Goal: Book appointment/travel/reservation

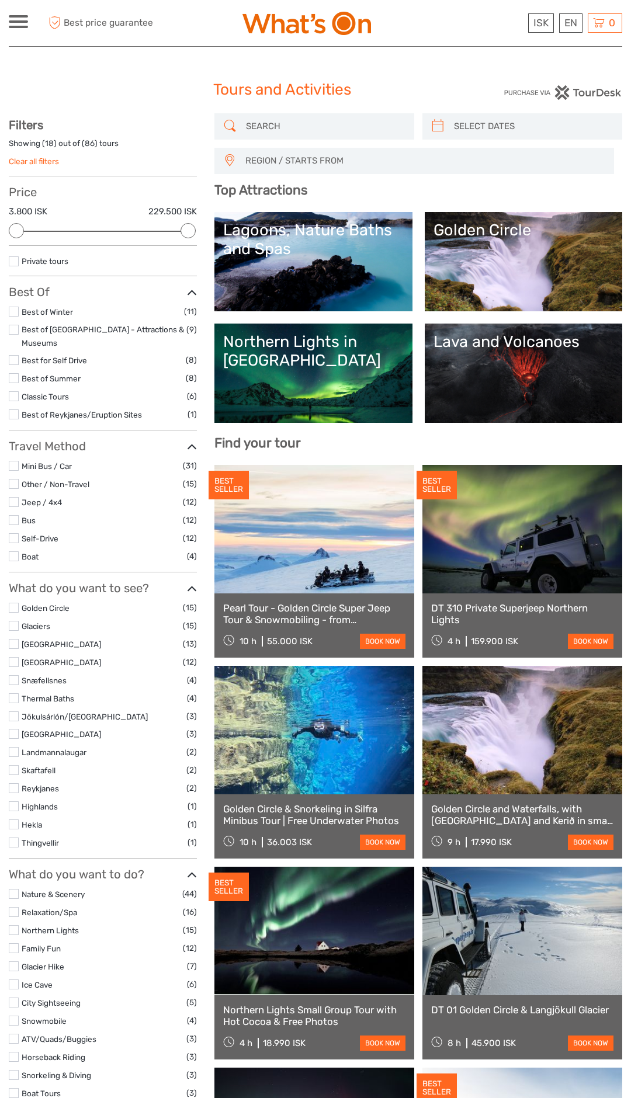
select select
click at [537, 278] on link "Golden Circle" at bounding box center [523, 262] width 180 height 82
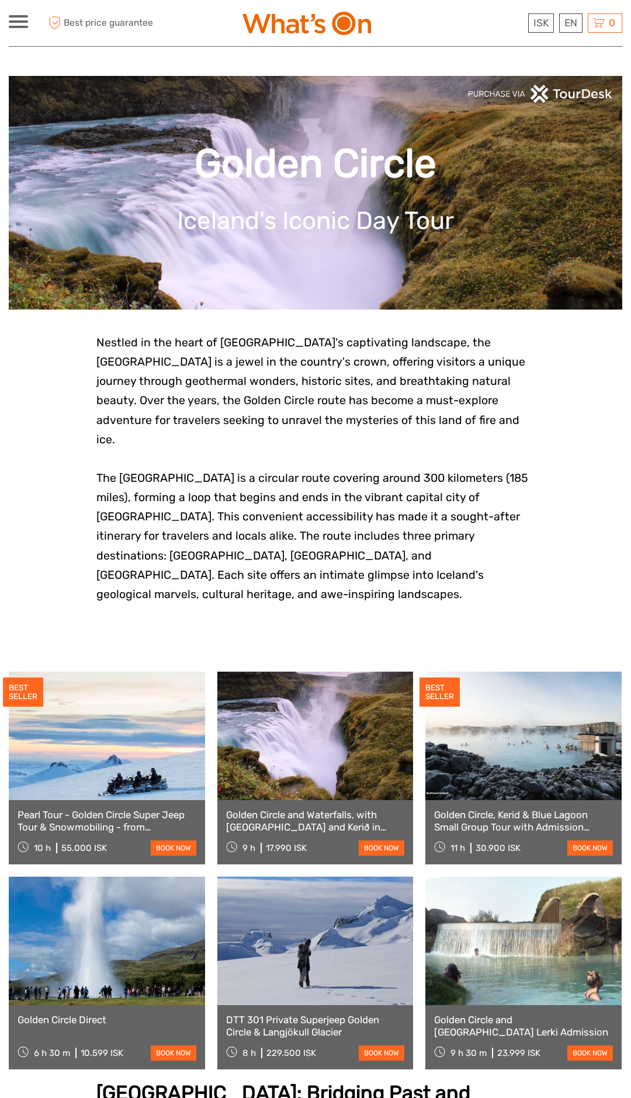
click at [134, 938] on link at bounding box center [107, 940] width 196 height 128
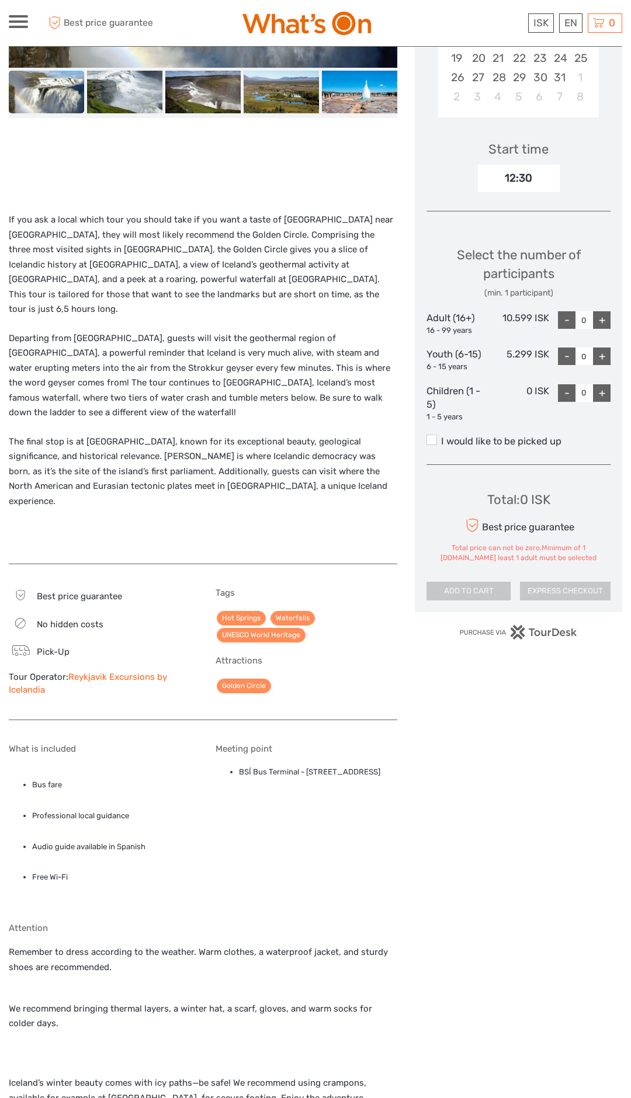
scroll to position [322, 0]
